Goal: Task Accomplishment & Management: Use online tool/utility

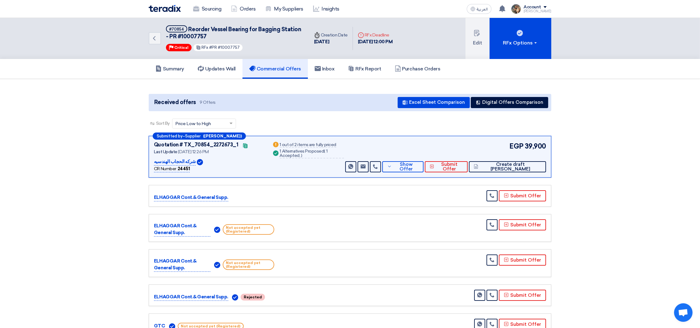
click at [157, 12] on div "Sourcing Orders My Suppliers Insights" at bounding box center [270, 9] width 242 height 14
click at [157, 11] on img at bounding box center [165, 8] width 32 height 7
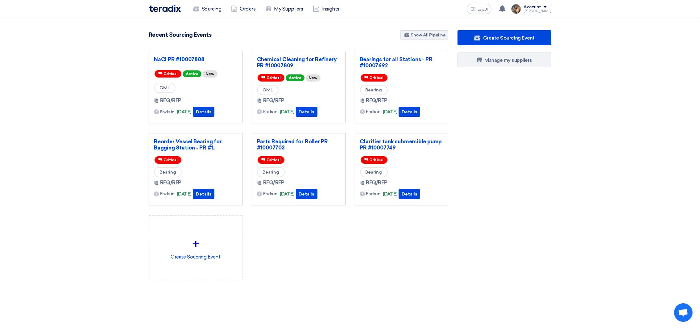
click at [533, 182] on div "Create Sourcing Event Manage my suppliers" at bounding box center [504, 167] width 103 height 274
click at [505, 8] on use at bounding box center [502, 8] width 6 height 7
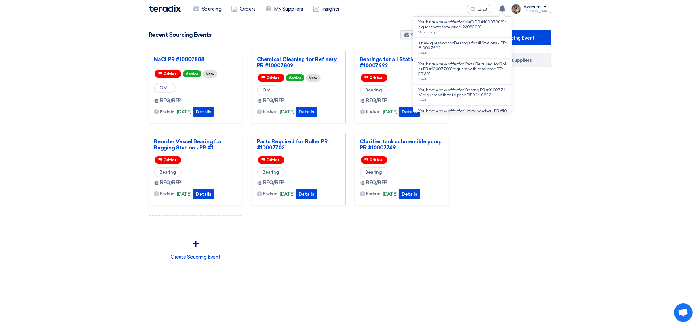
click at [323, 41] on div "Recent Sourcing Events Show All Pipeline" at bounding box center [299, 35] width 300 height 11
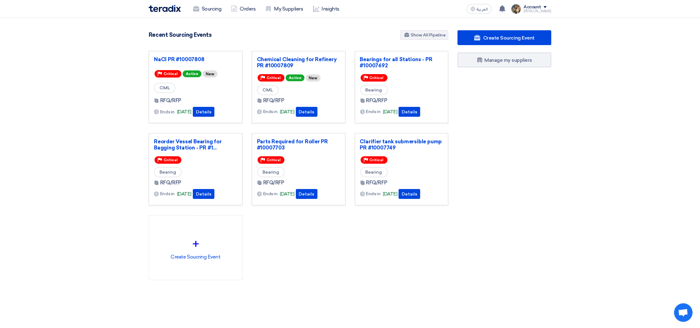
click at [298, 45] on div "3105 RFx remaining 9 Auctions remaining Create Sourcing Event" at bounding box center [298, 164] width 309 height 269
click at [339, 270] on div "NaCl PR #10007808 Priority Critical Active New CML RFQ/RFP Ends in" at bounding box center [298, 170] width 309 height 239
drag, startPoint x: 143, startPoint y: 12, endPoint x: 381, endPoint y: 242, distance: 330.8
click at [443, 293] on app-shell "Sourcing Orders My Suppliers Insights العربية ع You have a new offer for 'NaCl …" at bounding box center [350, 245] width 700 height 454
click at [335, 238] on div "NaCl PR #10007808 Priority Critical Active New CML RFQ/RFP Ends in" at bounding box center [298, 170] width 309 height 239
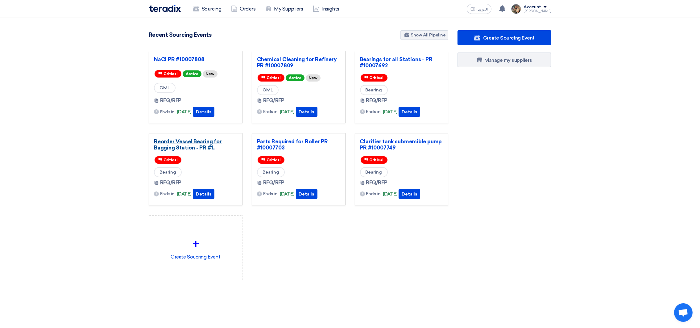
click at [214, 149] on link "Reorder Vessel Bearing for Bagging Station - PR #1..." at bounding box center [195, 144] width 83 height 12
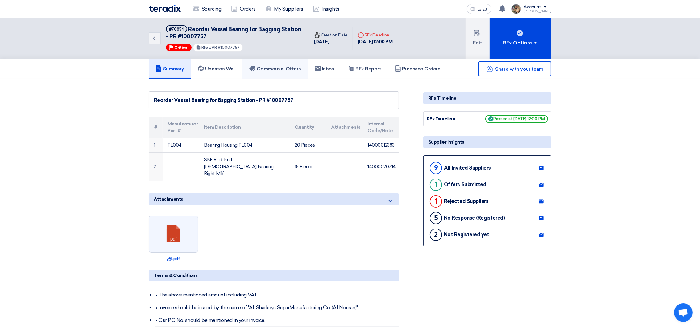
click at [269, 69] on h5 "Commercial Offers" at bounding box center [275, 69] width 52 height 6
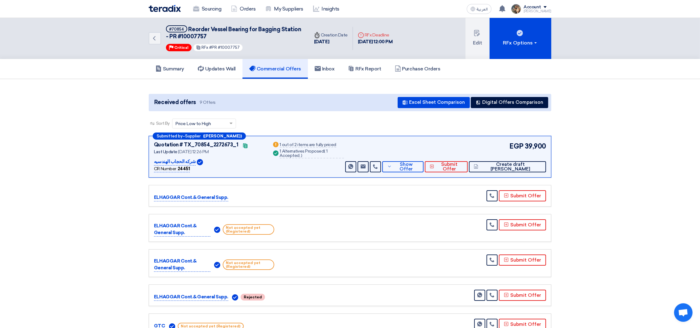
click at [173, 7] on img at bounding box center [165, 8] width 32 height 7
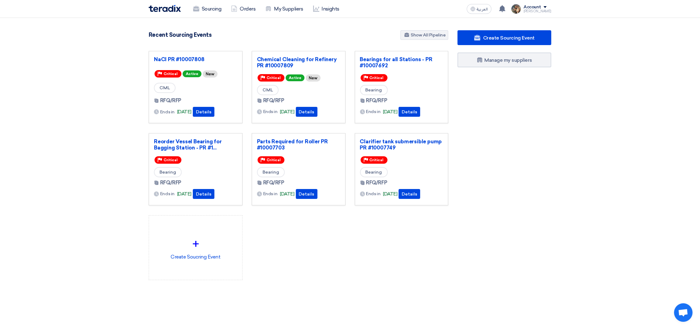
click at [328, 272] on div "NaCl PR #10007808 Priority Critical Active New CML RFQ/RFP Ends in" at bounding box center [298, 170] width 309 height 239
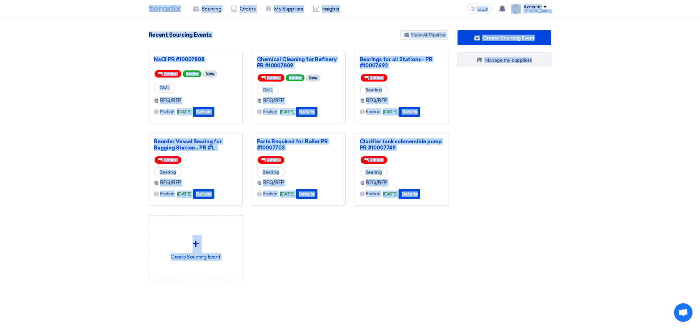
scroll to position [144, 0]
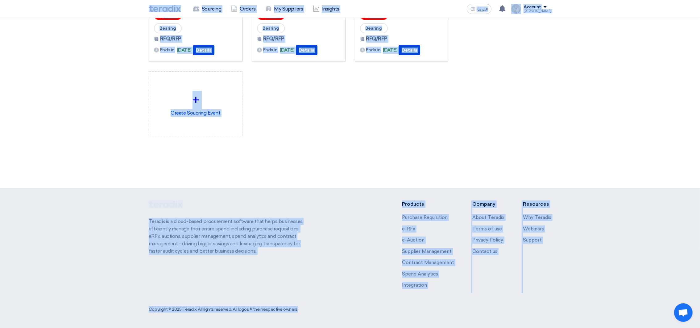
drag, startPoint x: 144, startPoint y: 6, endPoint x: 614, endPoint y: 351, distance: 582.5
click at [614, 327] on html "Sourcing Orders My Suppliers Insights العربية ع You have a new offer for 'NaCl …" at bounding box center [350, 91] width 700 height 471
click at [392, 130] on div "NaCl PR #10007808 Priority Critical Active New CML RFQ/RFP Ends in" at bounding box center [298, 26] width 309 height 239
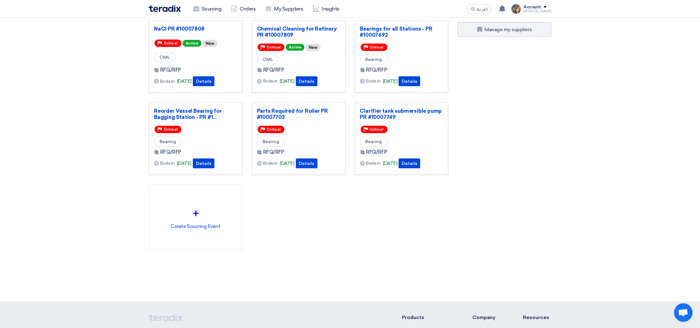
scroll to position [0, 0]
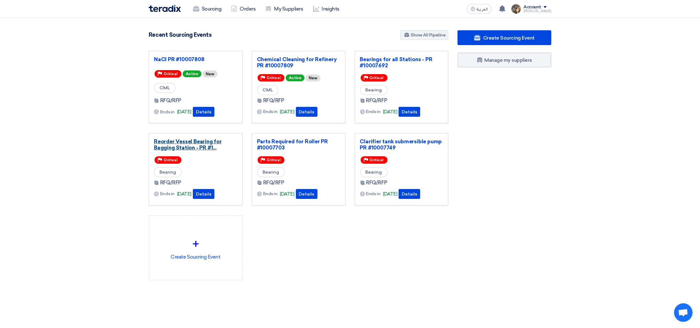
click at [188, 143] on link "Reorder Vessel Bearing for Bagging Station - PR #1..." at bounding box center [195, 144] width 83 height 12
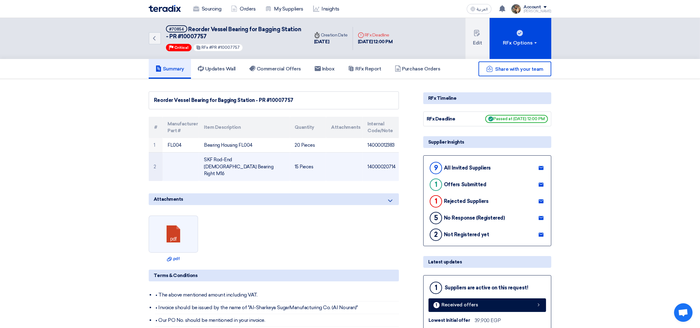
drag, startPoint x: 204, startPoint y: 157, endPoint x: 250, endPoint y: 171, distance: 47.3
click at [250, 171] on td "SKF Rod-End [DEMOGRAPHIC_DATA] Bearing Right M16" at bounding box center [244, 166] width 91 height 28
click at [239, 157] on td "SKF Rod-End [DEMOGRAPHIC_DATA] Bearing Right M16" at bounding box center [244, 166] width 91 height 28
drag, startPoint x: 205, startPoint y: 159, endPoint x: 248, endPoint y: 167, distance: 44.5
click at [248, 167] on td "SKF Rod-End [DEMOGRAPHIC_DATA] Bearing Right M16" at bounding box center [244, 166] width 91 height 28
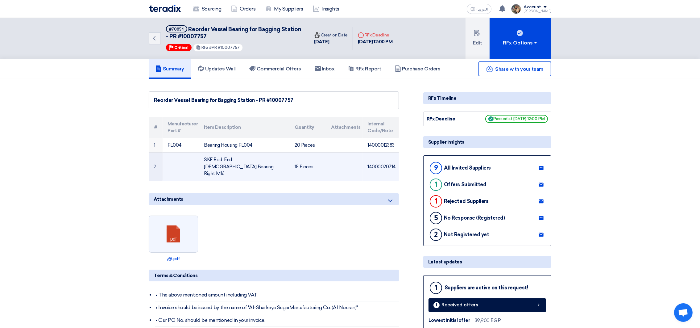
copy td "SKF Rod-End [DEMOGRAPHIC_DATA] Bearing Right M16"
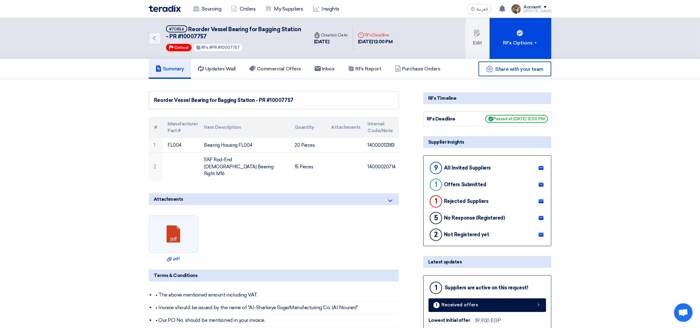
drag, startPoint x: 153, startPoint y: 123, endPoint x: 399, endPoint y: 162, distance: 249.0
click at [168, 123] on th "Manufacturer Part #" at bounding box center [181, 127] width 36 height 21
drag, startPoint x: 151, startPoint y: 120, endPoint x: 401, endPoint y: 168, distance: 254.5
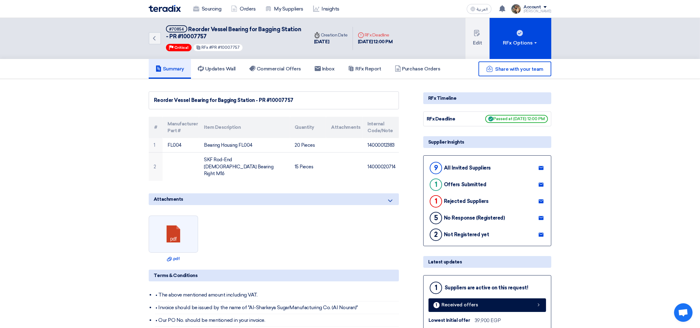
click at [218, 104] on div "Reorder Vessel Bearing for Bagging Station - PR #10007757" at bounding box center [274, 100] width 250 height 18
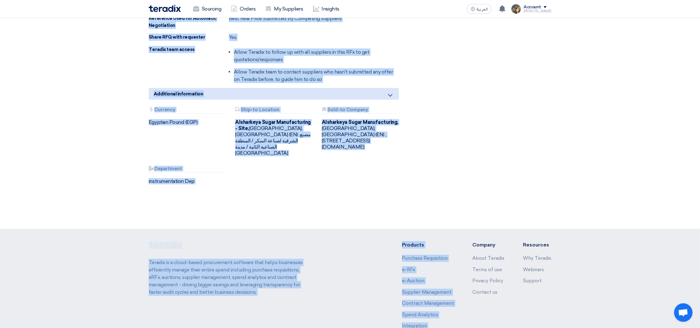
scroll to position [601, 0]
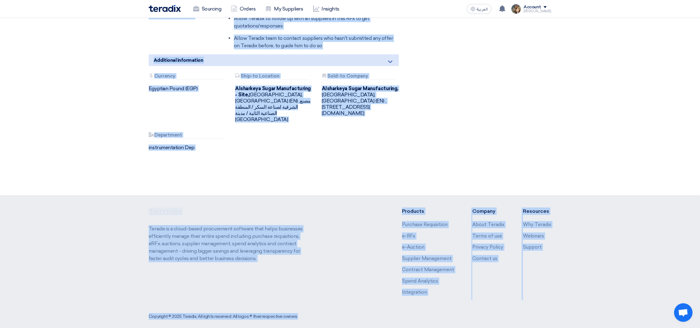
drag, startPoint x: 154, startPoint y: 98, endPoint x: 421, endPoint y: 300, distance: 334.9
drag, startPoint x: 145, startPoint y: 4, endPoint x: 708, endPoint y: 351, distance: 661.2
click at [385, 130] on div "Attachments Currency Egyptian Pound (EGP) Attachments Ship-to Location Alsharke…" at bounding box center [273, 116] width 259 height 87
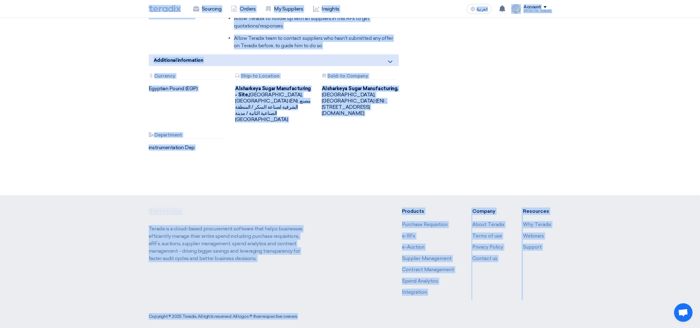
drag, startPoint x: 145, startPoint y: 8, endPoint x: 582, endPoint y: 268, distance: 508.0
drag, startPoint x: 139, startPoint y: 8, endPoint x: 612, endPoint y: 351, distance: 585.0
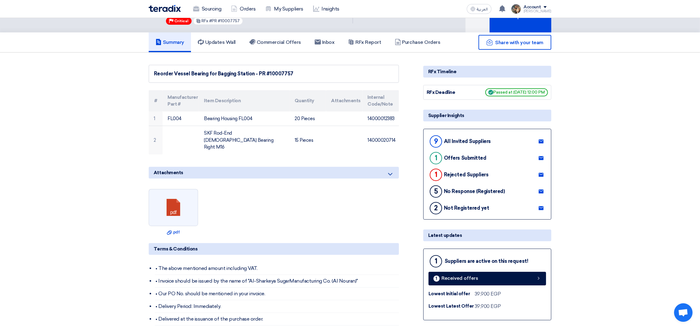
scroll to position [0, 0]
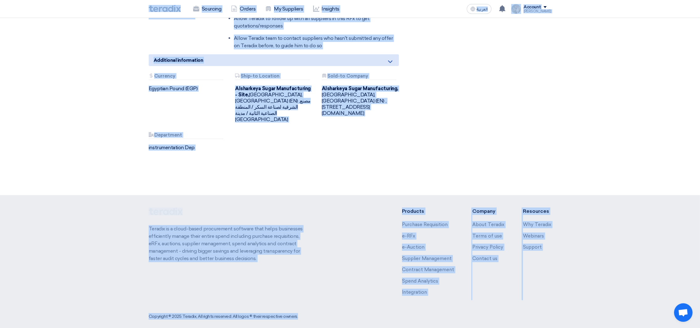
drag, startPoint x: 143, startPoint y: 10, endPoint x: 604, endPoint y: 351, distance: 572.9
drag, startPoint x: 137, startPoint y: 6, endPoint x: 594, endPoint y: 266, distance: 525.3
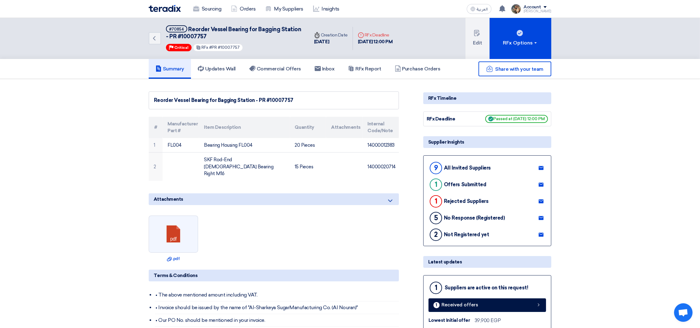
drag, startPoint x: 488, startPoint y: 116, endPoint x: 567, endPoint y: 118, distance: 79.9
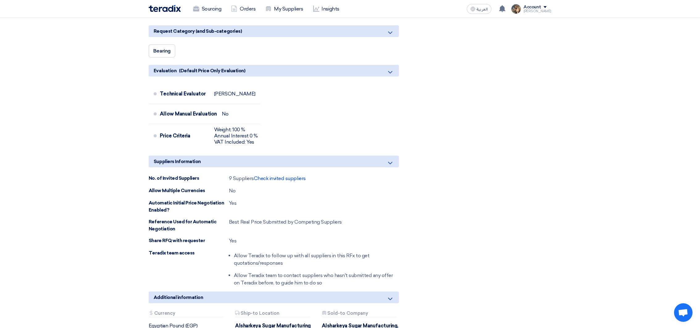
scroll to position [601, 0]
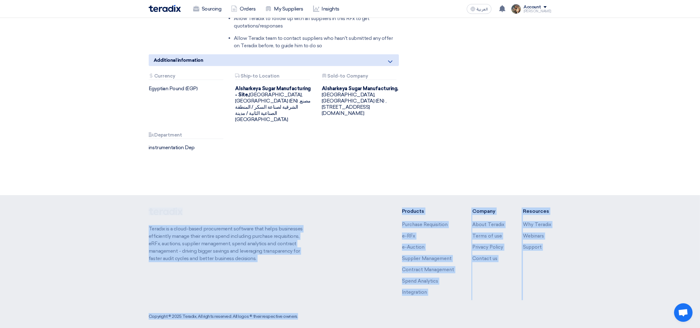
drag, startPoint x: 426, startPoint y: 97, endPoint x: 708, endPoint y: 351, distance: 380.2
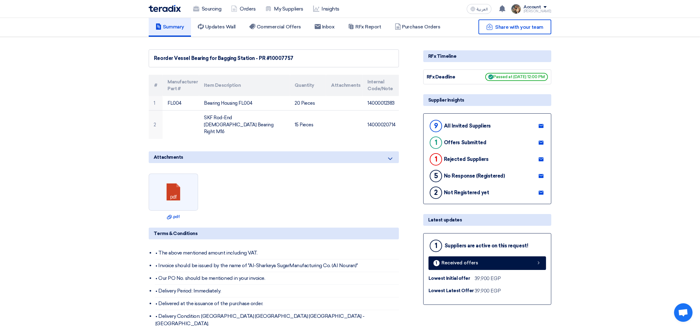
scroll to position [0, 0]
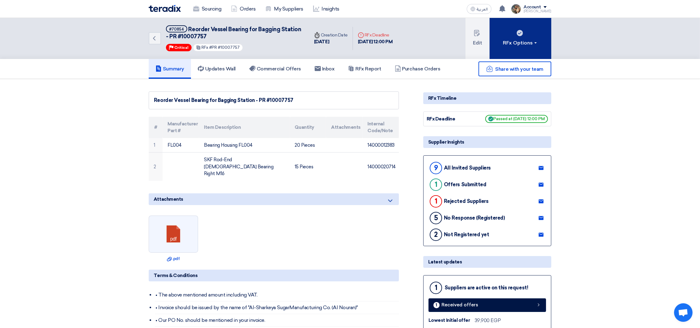
click at [514, 53] on button "RFx Options" at bounding box center [521, 38] width 62 height 41
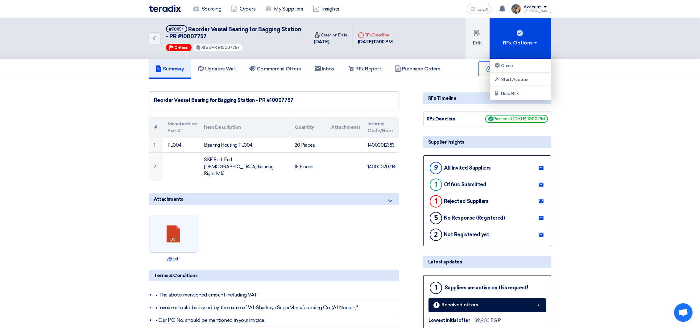
click at [453, 73] on div "Share with your team" at bounding box center [487, 68] width 128 height 15
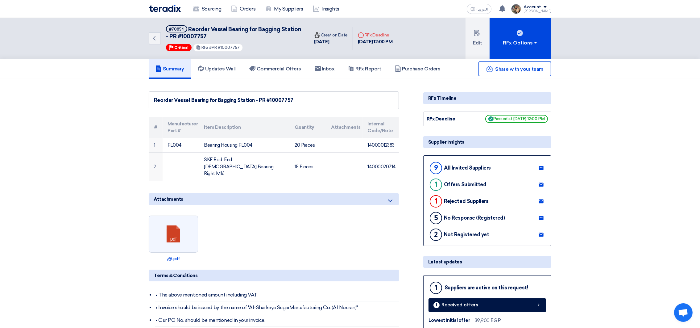
click at [174, 11] on img at bounding box center [165, 8] width 32 height 7
